Goal: Task Accomplishment & Management: Use online tool/utility

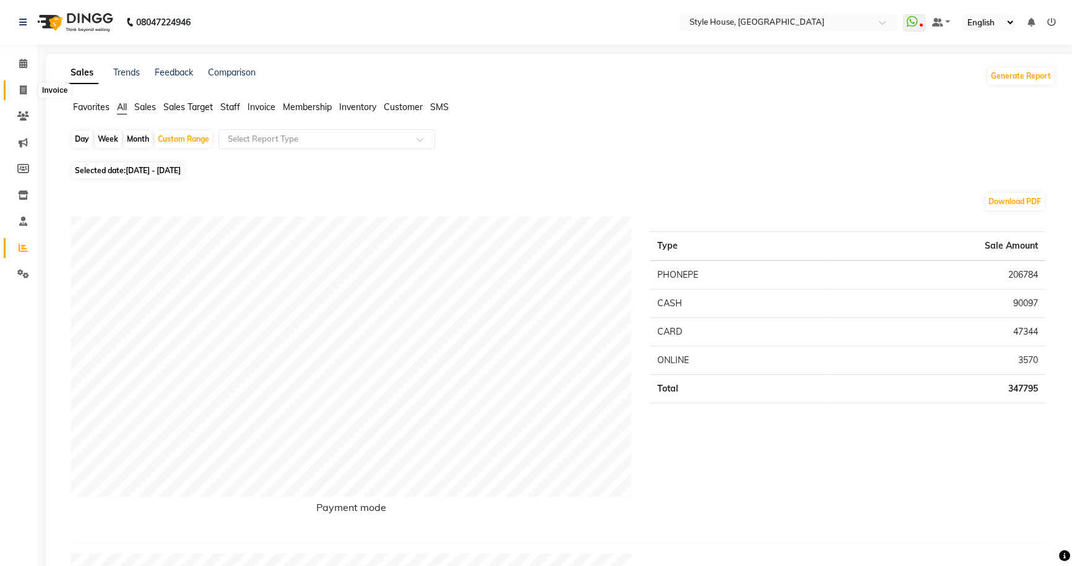
click at [22, 88] on icon at bounding box center [23, 89] width 7 height 9
select select "service"
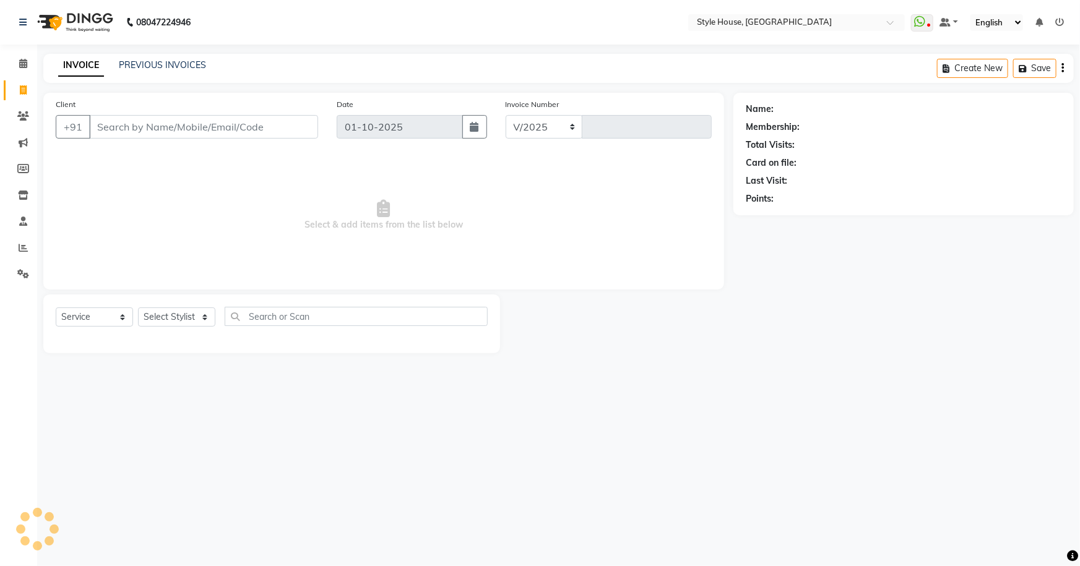
select select "4237"
type input "2169"
type input "9777454320"
select select "1: Object"
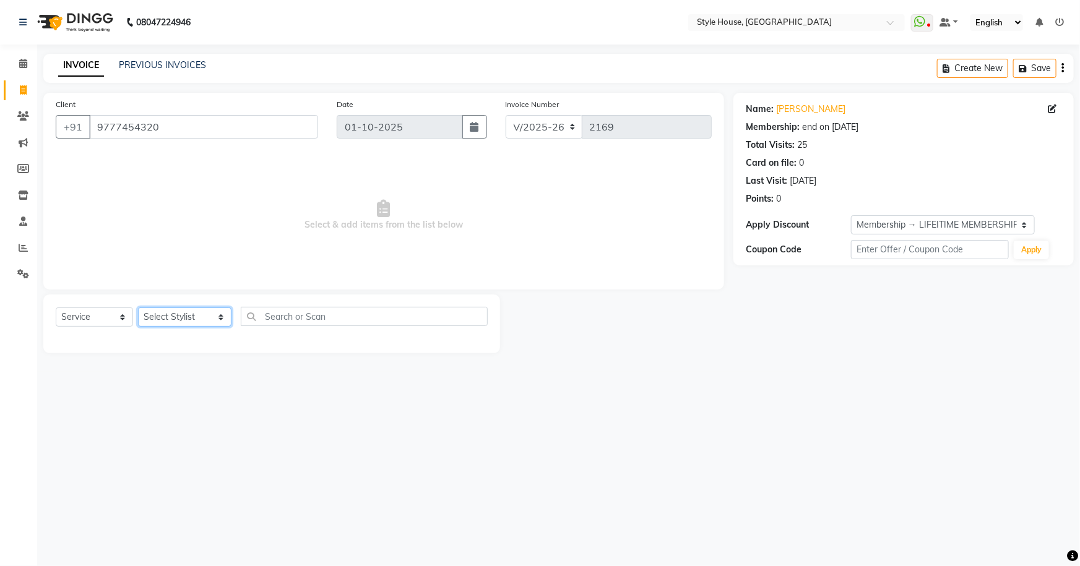
click at [192, 321] on select "Select Stylist [PERSON_NAME] [PERSON_NAME] [PERSON_NAME] [PERSON_NAME]([PERSON_…" at bounding box center [184, 317] width 93 height 19
select select "82602"
click at [138, 308] on select "Select Stylist [PERSON_NAME] [PERSON_NAME] [PERSON_NAME] [PERSON_NAME]([PERSON_…" at bounding box center [184, 317] width 93 height 19
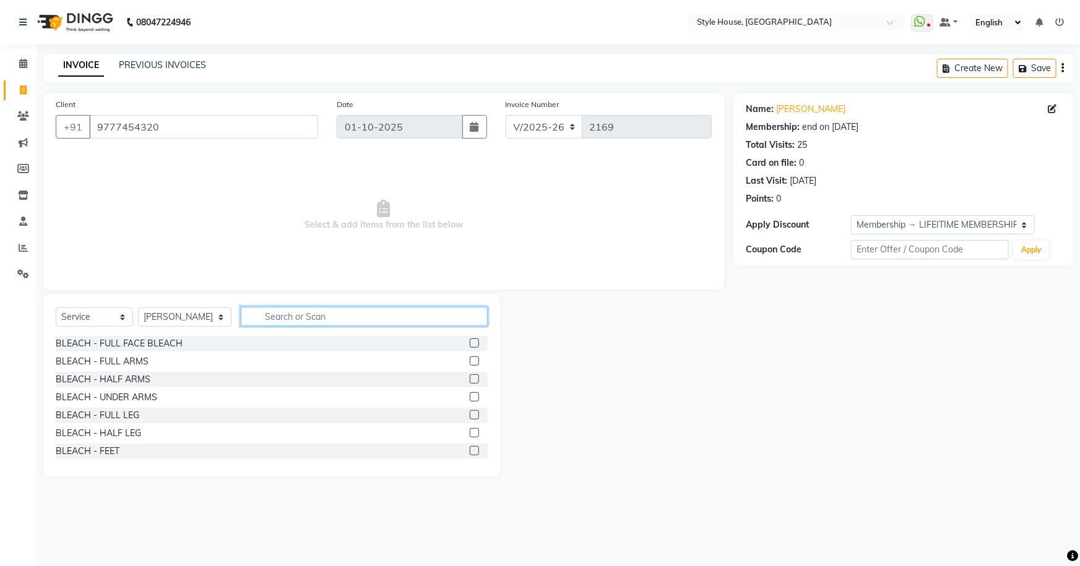
click at [260, 313] on input "text" at bounding box center [365, 316] width 248 height 19
type input "HAIR CUT"
click at [470, 414] on label at bounding box center [474, 414] width 9 height 9
click at [470, 414] on input "checkbox" at bounding box center [474, 416] width 8 height 8
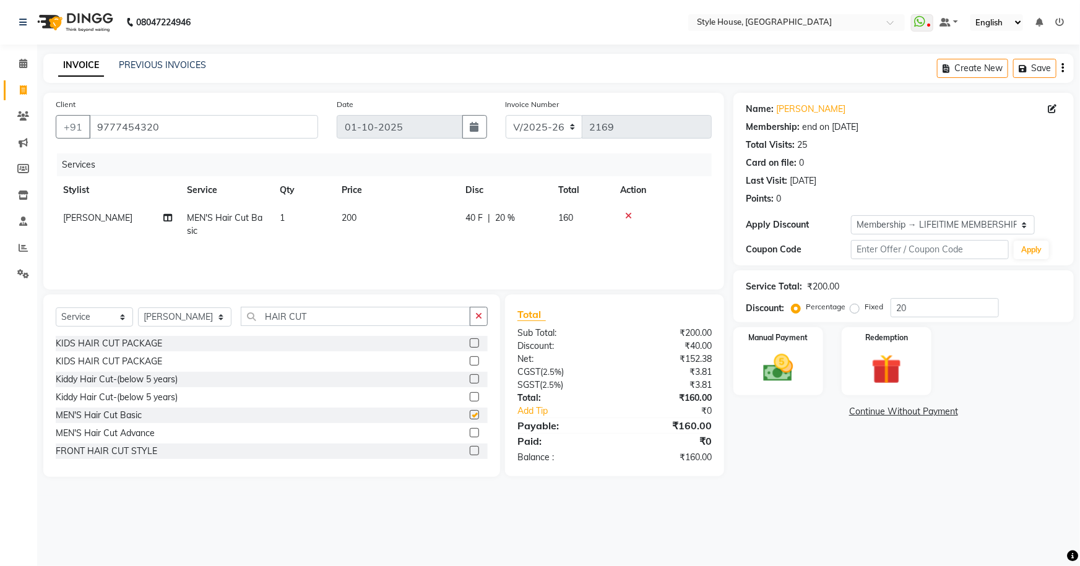
checkbox input "false"
click at [483, 318] on button "button" at bounding box center [479, 316] width 18 height 19
click at [438, 229] on td "200" at bounding box center [396, 224] width 124 height 41
select select "82602"
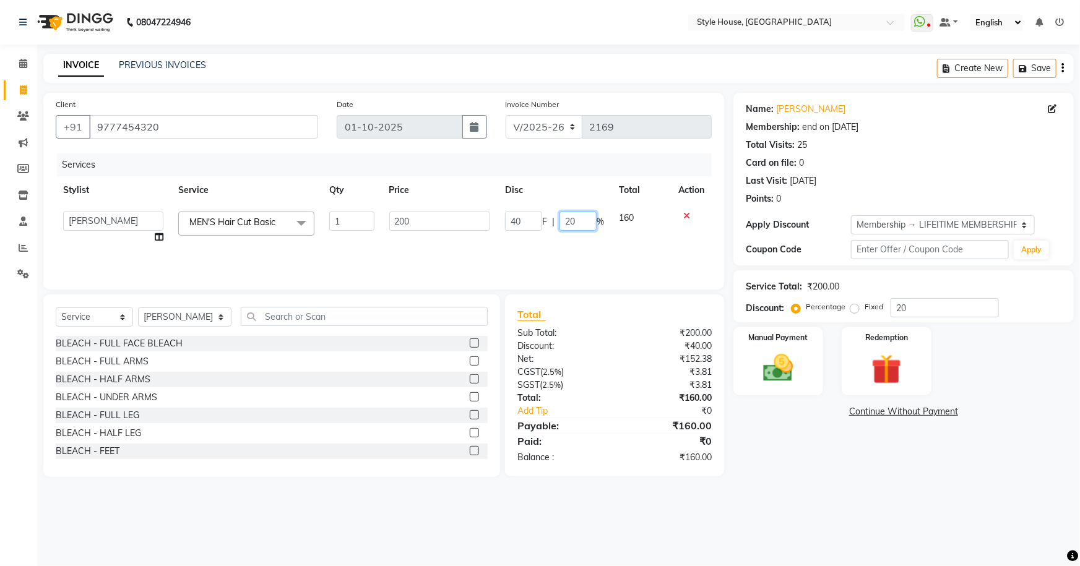
click at [572, 217] on input "20" at bounding box center [577, 221] width 37 height 19
type input "2"
drag, startPoint x: 840, startPoint y: 476, endPoint x: 822, endPoint y: 464, distance: 21.8
click at [841, 476] on div "Name: [PERSON_NAME] Membership: end on [DATE] Total Visits: 25 Card on file: 0 …" at bounding box center [908, 285] width 350 height 384
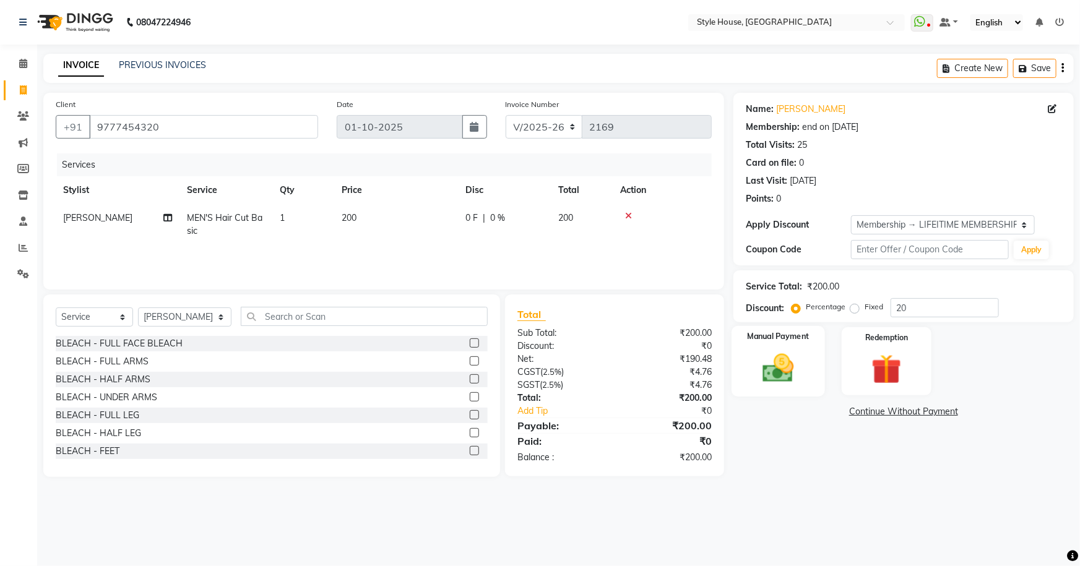
click at [798, 348] on div "Manual Payment" at bounding box center [777, 361] width 93 height 71
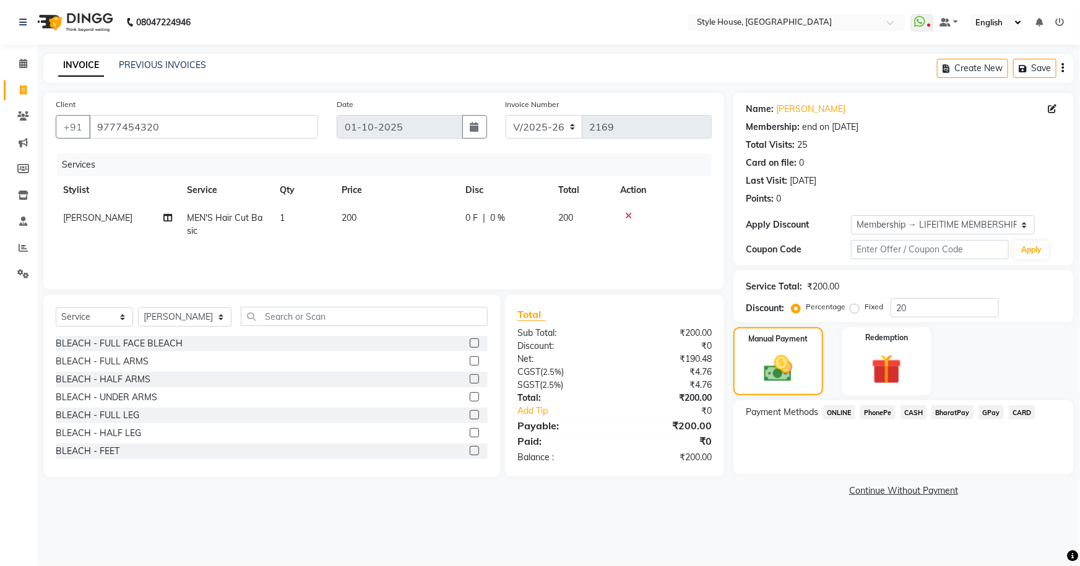
drag, startPoint x: 885, startPoint y: 410, endPoint x: 898, endPoint y: 419, distance: 16.0
click at [885, 409] on span "PhonePe" at bounding box center [877, 412] width 35 height 14
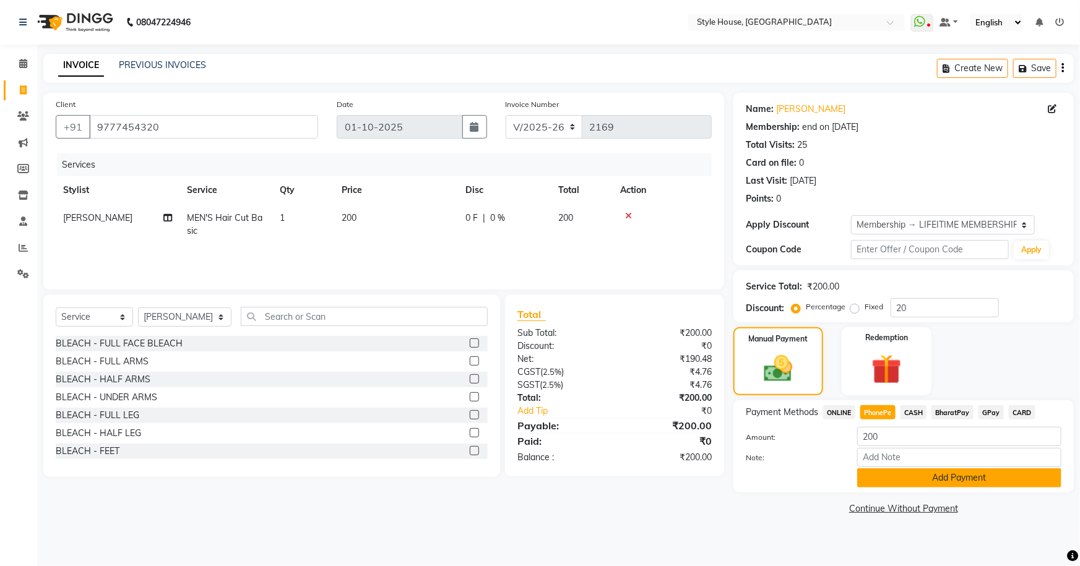
click at [931, 481] on button "Add Payment" at bounding box center [959, 477] width 204 height 19
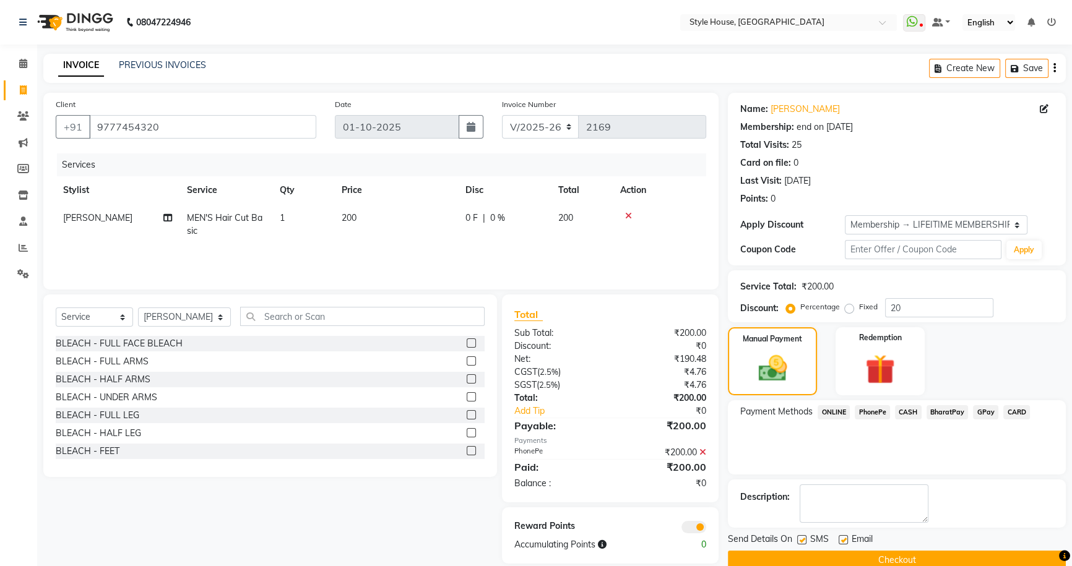
click at [936, 551] on button "Checkout" at bounding box center [897, 560] width 338 height 19
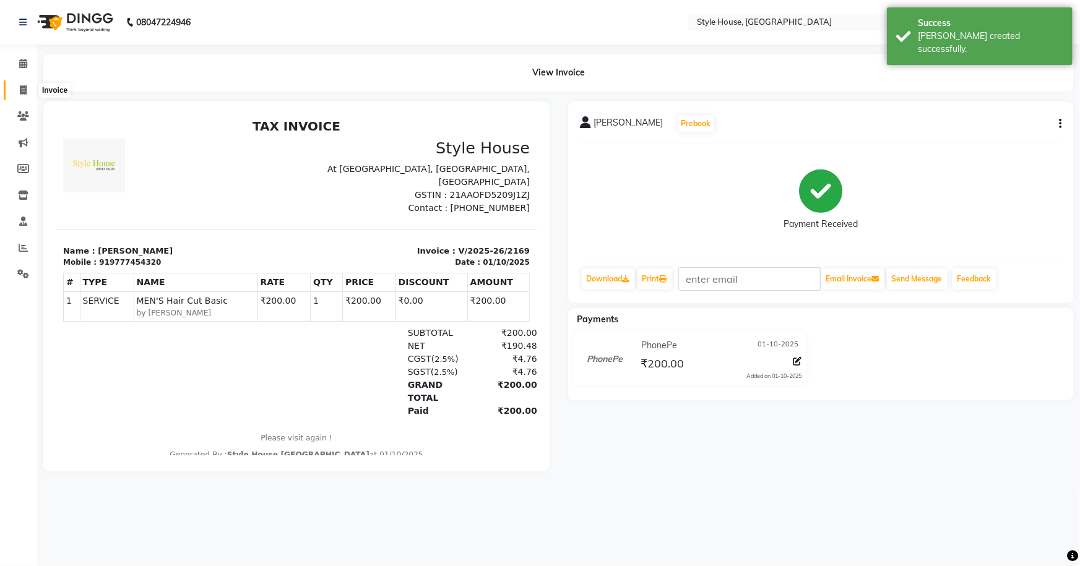
click at [25, 93] on icon at bounding box center [23, 89] width 7 height 9
select select "4237"
select select "service"
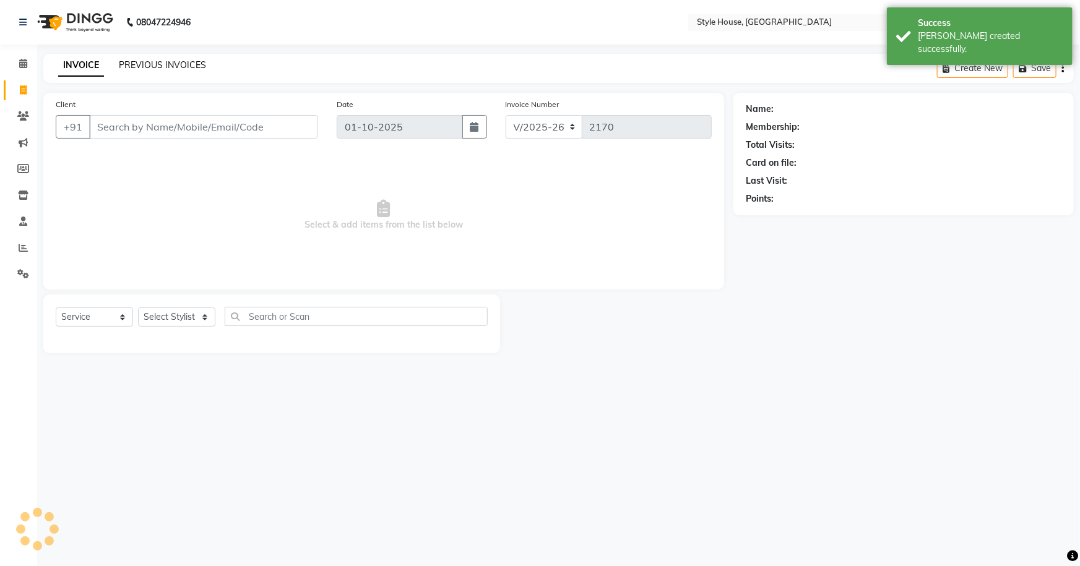
click at [136, 69] on link "PREVIOUS INVOICES" at bounding box center [162, 64] width 87 height 11
